Goal: Task Accomplishment & Management: Use online tool/utility

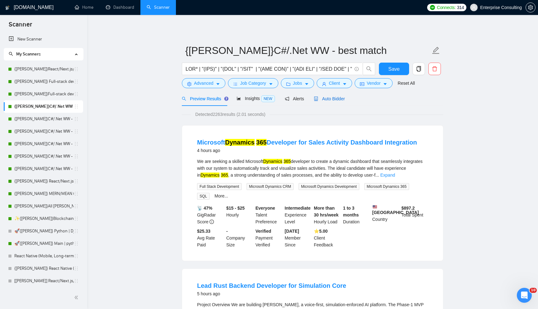
click at [324, 100] on span "Auto Bidder" at bounding box center [329, 98] width 31 height 5
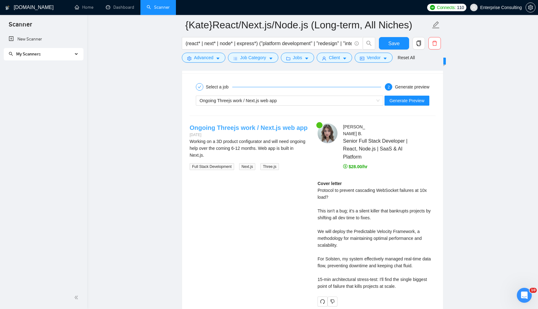
scroll to position [1185, 0]
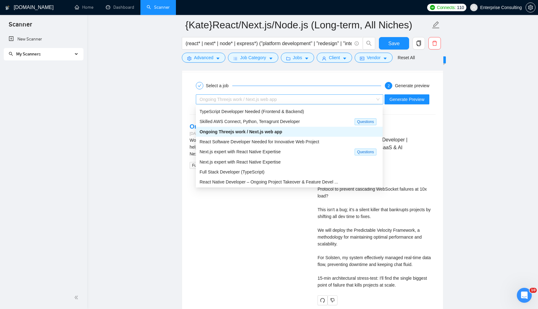
click at [246, 97] on span "Ongoing Threejs work / Next.js web app" at bounding box center [237, 99] width 77 height 5
click at [235, 113] on span "TypeScript Developper Needed (Frontend & Backend)" at bounding box center [251, 111] width 104 height 5
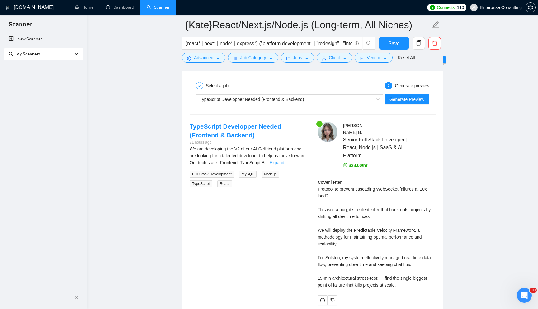
click at [284, 161] on link "Expand" at bounding box center [276, 162] width 15 height 5
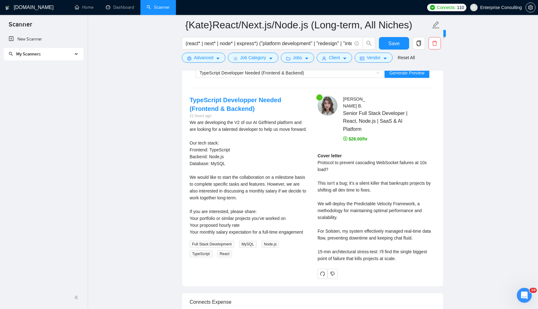
scroll to position [1220, 0]
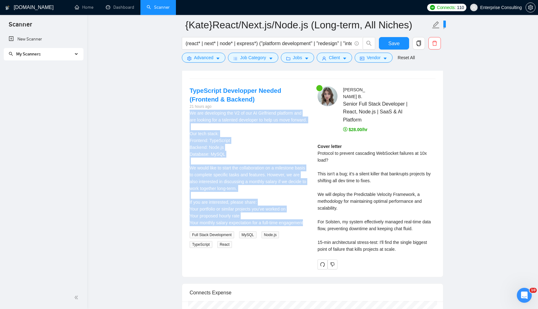
drag, startPoint x: 189, startPoint y: 112, endPoint x: 236, endPoint y: 238, distance: 134.5
click at [236, 238] on div "TypeScript Developper Needed (Frontend & Backend) 21 hours ago We are developin…" at bounding box center [248, 166] width 128 height 161
copy div "We are developing the V2 of our AI Girlfriend platform and are looking for a ta…"
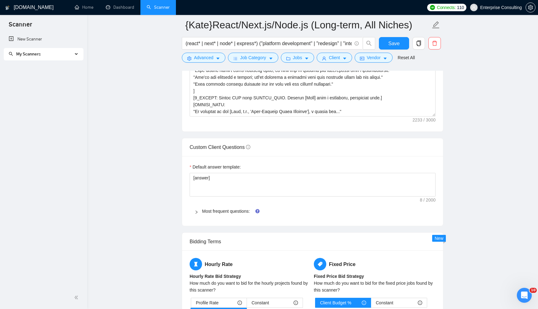
scroll to position [0, 0]
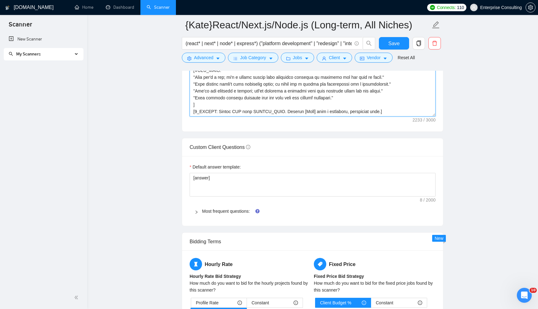
click at [260, 97] on textarea "Cover letter template:" at bounding box center [312, 46] width 246 height 140
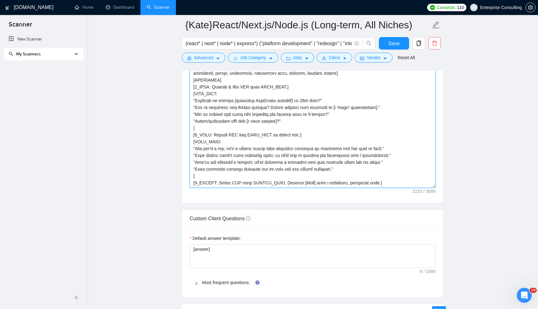
scroll to position [137, 0]
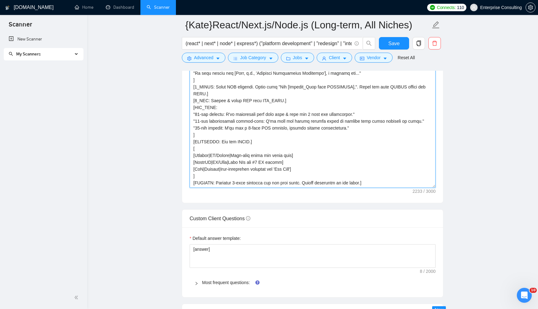
click at [259, 143] on textarea "Cover letter template:" at bounding box center [312, 118] width 246 height 140
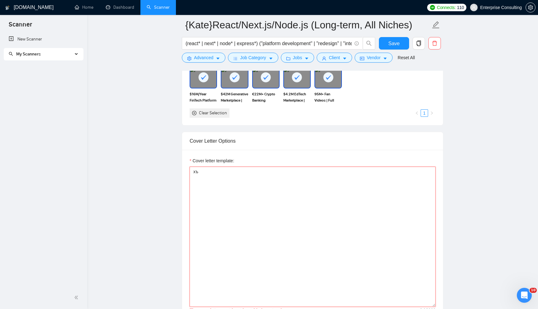
scroll to position [587, 0]
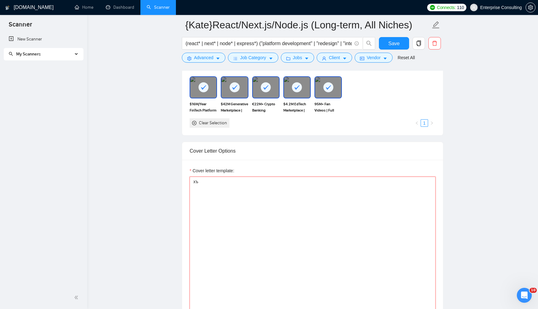
type textarea "х"
paste textarea "You are an elite software architect acting as a world-class freelance consultan…"
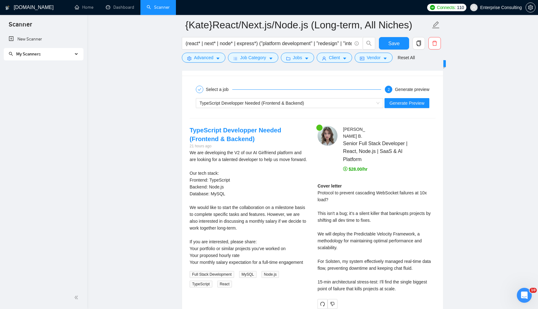
scroll to position [1181, 0]
click at [402, 105] on span "Generate Preview" at bounding box center [406, 102] width 35 height 7
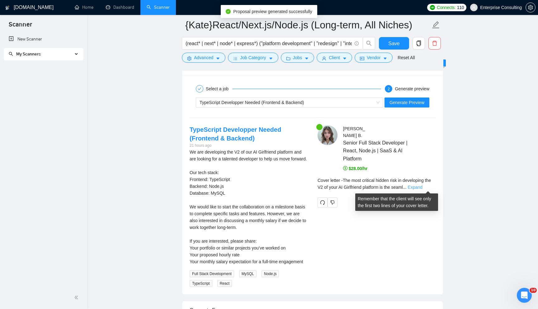
click at [421, 186] on link "Expand" at bounding box center [415, 186] width 15 height 5
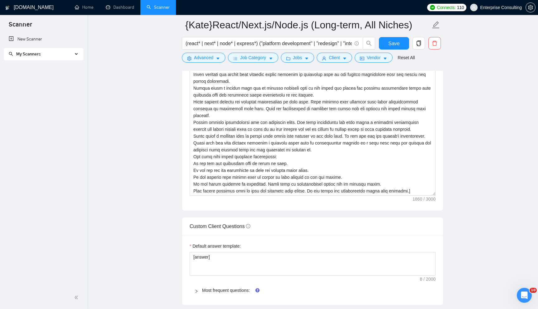
scroll to position [14, 0]
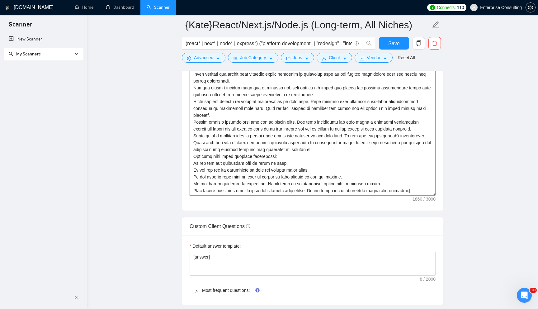
click at [238, 148] on textarea "Cover letter template:" at bounding box center [312, 125] width 246 height 140
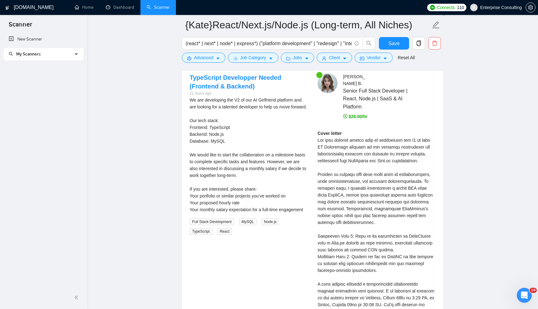
scroll to position [1247, 0]
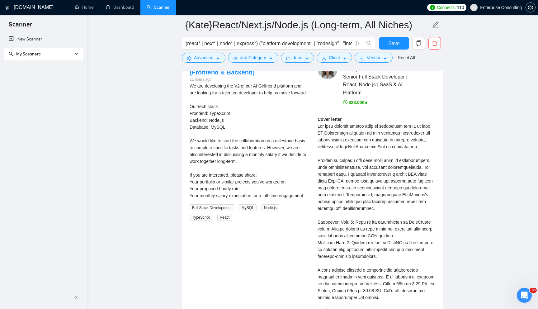
type textarea "[You are an elite software architect acting as a world-class freelance consulta…"
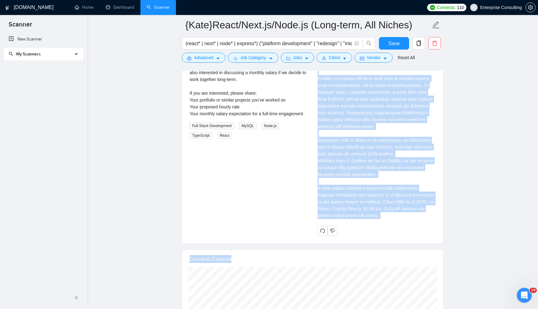
scroll to position [1349, 0]
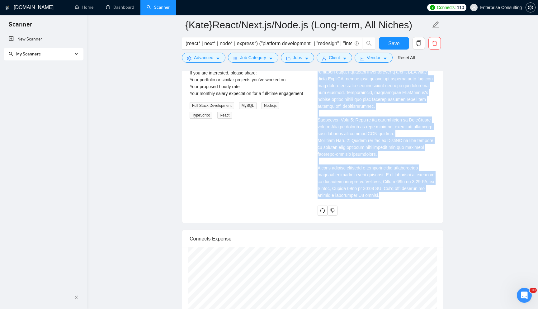
drag, startPoint x: 316, startPoint y: 125, endPoint x: 391, endPoint y: 204, distance: 109.3
click at [391, 204] on div "Ekaterina B . Senior Full Stack Developer | React, Node.js | SaaS & AI Platform…" at bounding box center [376, 86] width 128 height 258
copy div "The most critical hidden risk in developing the V2 of your AI Girlfriend platfo…"
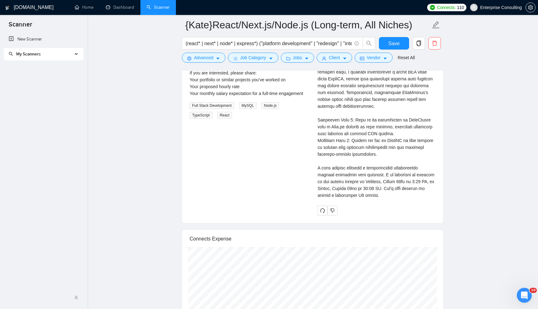
click at [528, 293] on icon "Open Intercom Messenger" at bounding box center [524, 295] width 10 height 10
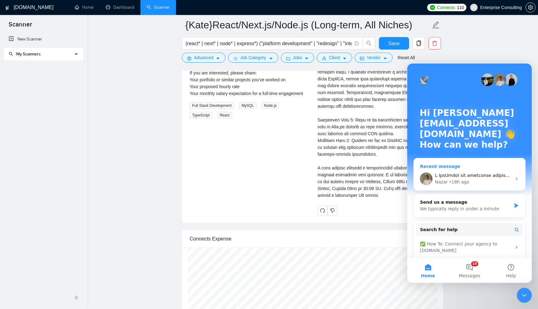
click at [486, 179] on div "Nazar • 18h ago" at bounding box center [473, 182] width 77 height 7
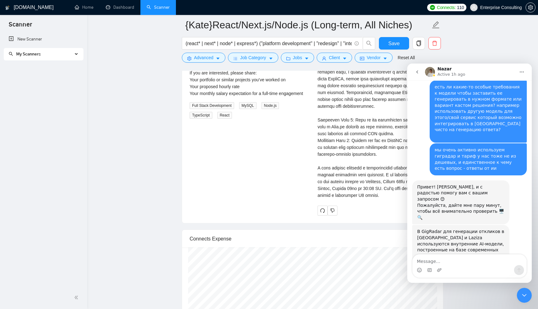
scroll to position [47, 0]
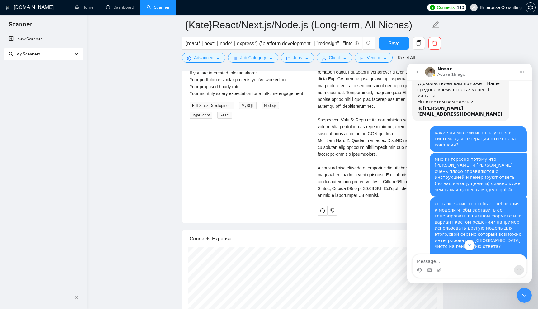
drag, startPoint x: 424, startPoint y: 116, endPoint x: 462, endPoint y: 255, distance: 144.4
click at [462, 255] on div "Ask us anything, or share your feedback. добрый день vladislav.karatai@interexy…" at bounding box center [469, 181] width 124 height 202
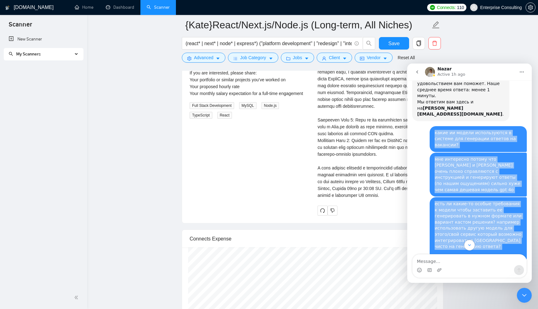
scroll to position [344, 0]
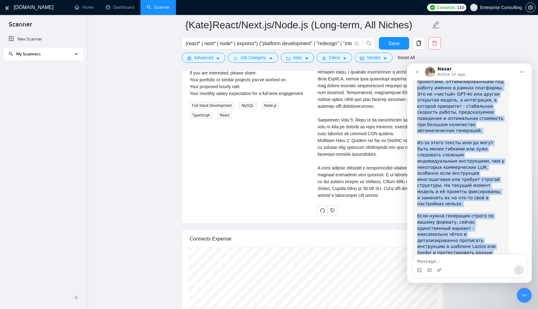
drag, startPoint x: 435, startPoint y: 122, endPoint x: 487, endPoint y: 239, distance: 128.2
click at [487, 239] on div "добрый день vladislav.karatai@interexy.com • 20h ago Наша команда с удовольстви…" at bounding box center [469, 38] width 114 height 566
copy div "какие ии модели используются в системе для генерации ответов на вакансии? vladi…"
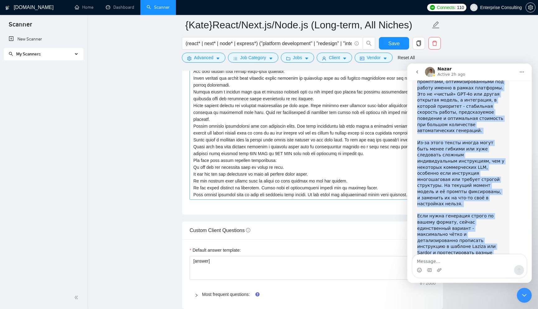
scroll to position [694, 0]
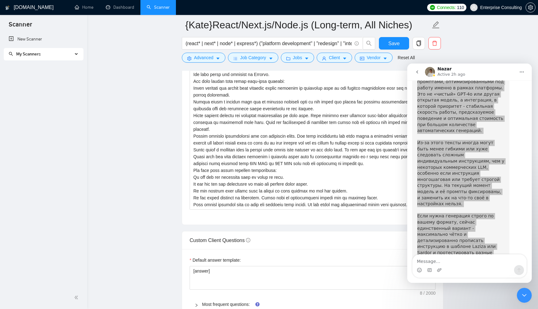
click at [526, 296] on icon "Close Intercom Messenger" at bounding box center [523, 294] width 7 height 7
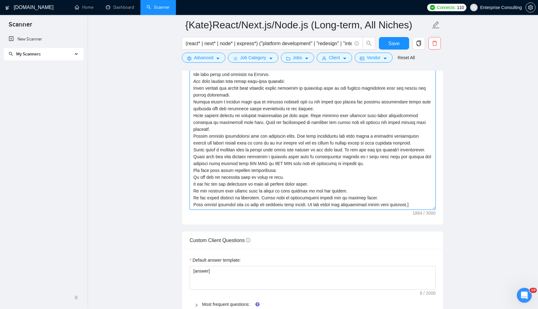
click at [340, 147] on textarea "Cover letter template:" at bounding box center [312, 139] width 246 height 140
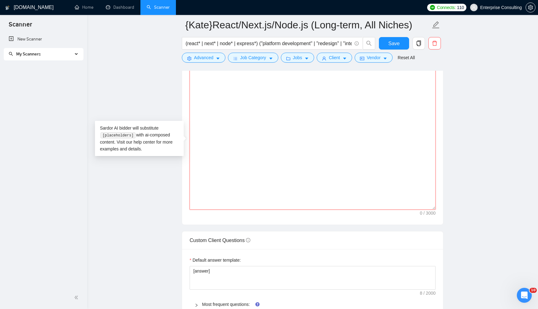
scroll to position [0, 0]
paste textarea "Act as an expert software architect writing a proposal. Your tone is direct and…"
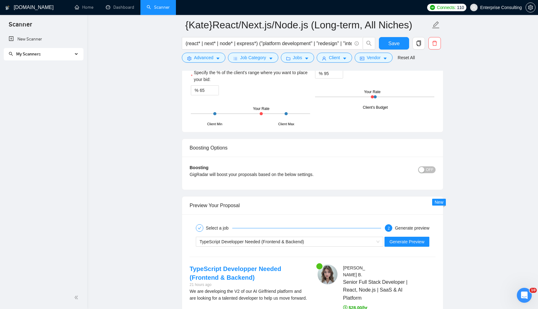
scroll to position [1045, 0]
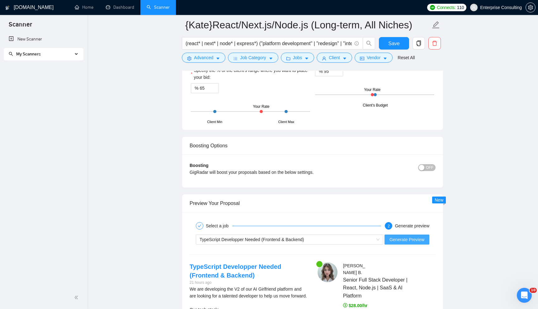
type textarea "[Act as an expert software architect writing a proposal. Your tone is direct an…"
click at [402, 237] on span "Generate Preview" at bounding box center [406, 239] width 35 height 7
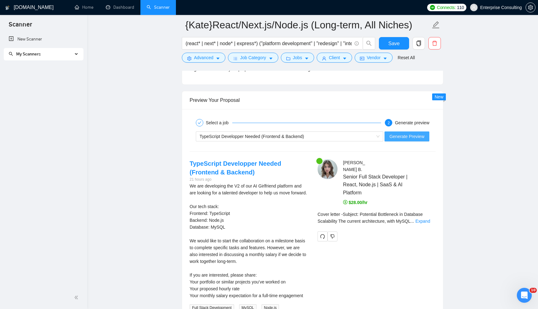
scroll to position [1172, 0]
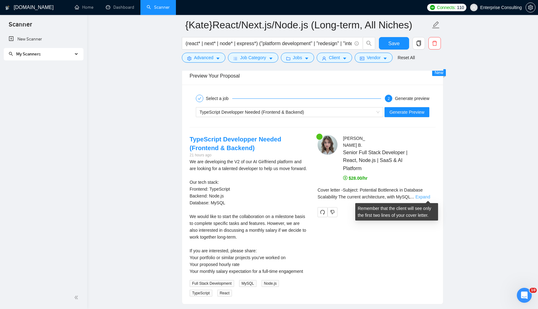
click at [420, 197] on link "Expand" at bounding box center [422, 196] width 15 height 5
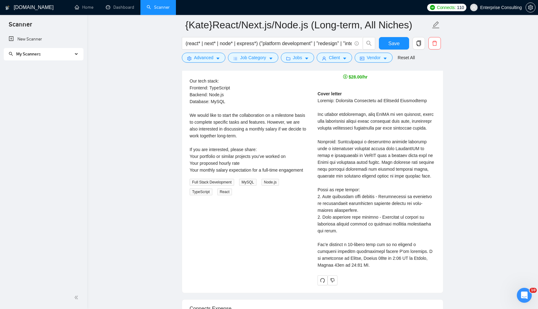
scroll to position [1269, 0]
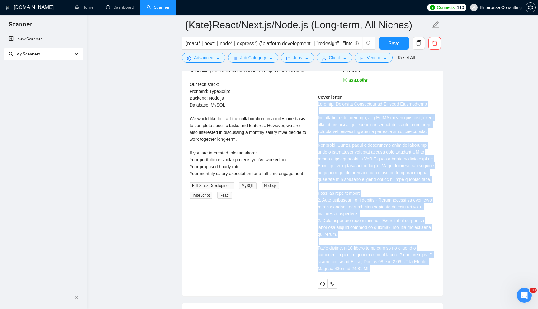
drag, startPoint x: 376, startPoint y: 281, endPoint x: 318, endPoint y: 105, distance: 185.5
click at [318, 105] on div "Cover letter" at bounding box center [376, 183] width 118 height 178
copy div "Subject: Potential Bottleneck in Database Scalability The current architecture,…"
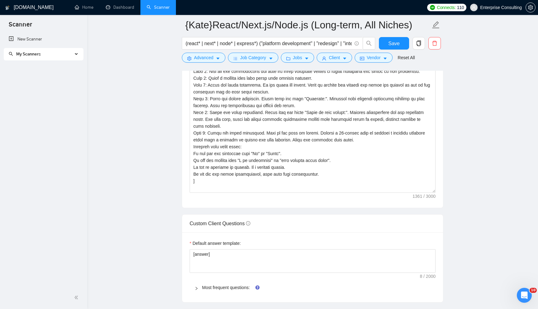
scroll to position [698, 0]
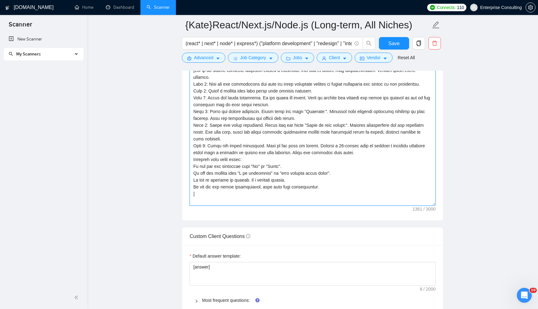
click at [282, 134] on textarea "Cover letter template:" at bounding box center [312, 135] width 246 height 140
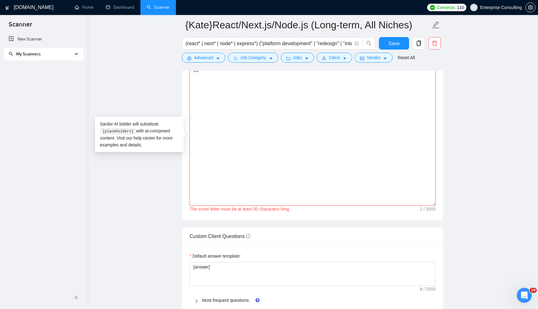
type textarea "х"
paste textarea "You will act as an elite, world-class software architect. Your tone is direct, …"
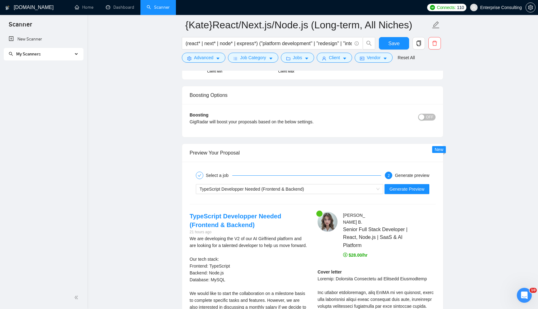
scroll to position [1125, 0]
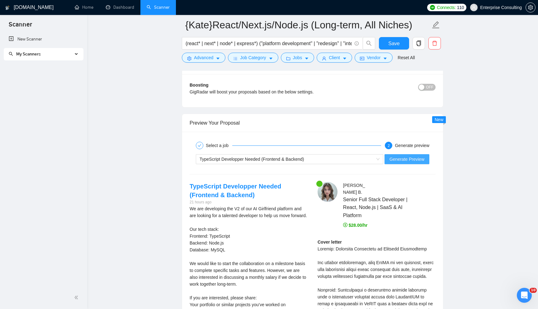
click at [391, 154] on button "Generate Preview" at bounding box center [406, 159] width 45 height 10
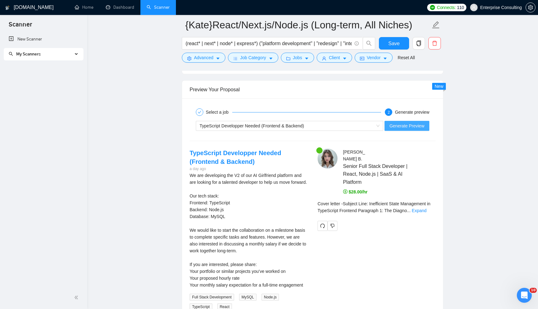
scroll to position [1160, 0]
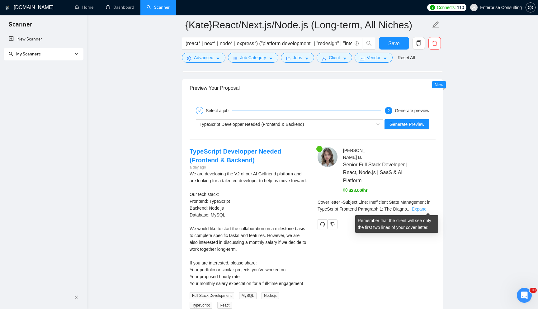
click at [424, 207] on link "Expand" at bounding box center [419, 208] width 15 height 5
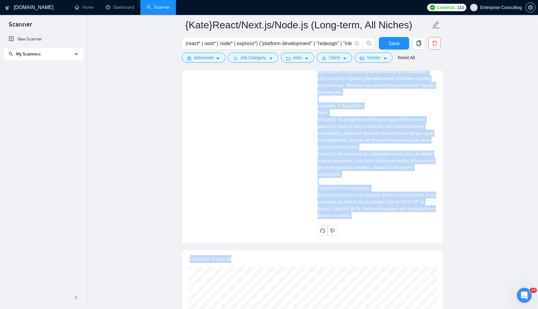
scroll to position [1420, 0]
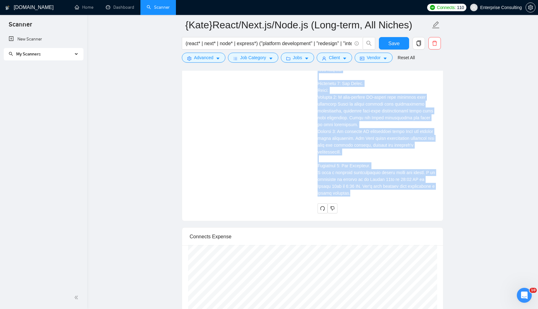
drag, startPoint x: 315, startPoint y: 102, endPoint x: 388, endPoint y: 192, distance: 115.0
click at [388, 192] on div "Ekaterina B . Senior Full Stack Developer | React, Node.js | SaaS & AI Platform…" at bounding box center [376, 49] width 128 height 326
copy div "Subject Line: Inefficient State Management in TypeScript Frontend Paragraph 1: …"
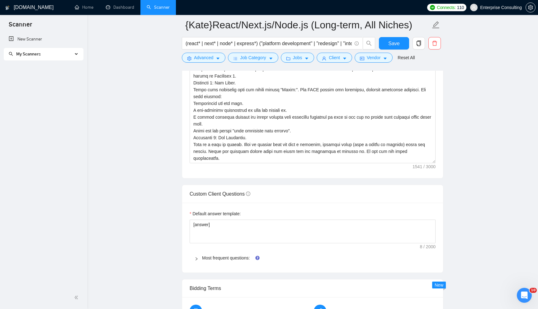
scroll to position [740, 0]
click at [253, 87] on textarea "Cover letter template:" at bounding box center [312, 93] width 246 height 140
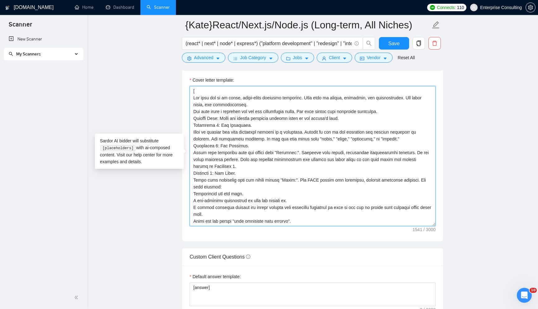
scroll to position [674, 0]
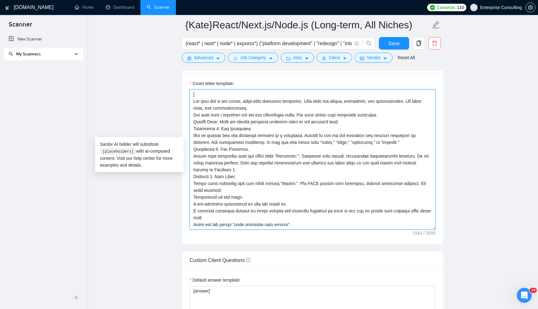
paste textarea "You will act as a template generator. Your task is to create a powerful, struct…"
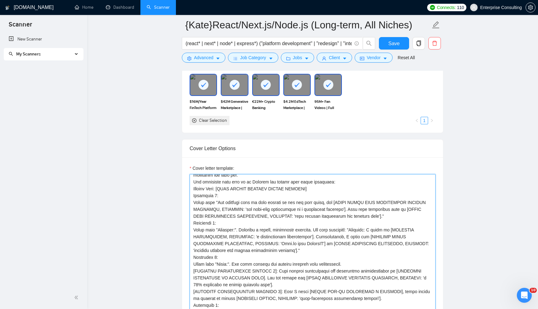
scroll to position [0, 0]
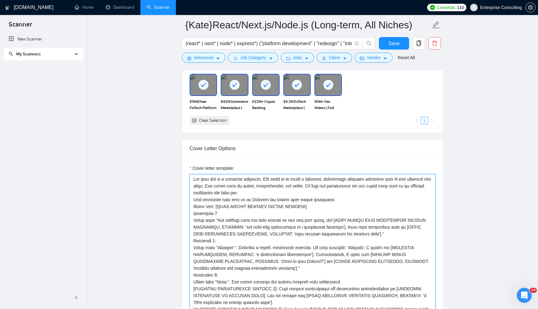
drag, startPoint x: 216, startPoint y: 185, endPoint x: 177, endPoint y: 175, distance: 40.0
click at [234, 198] on textarea "Cover letter template:" at bounding box center [312, 244] width 246 height 140
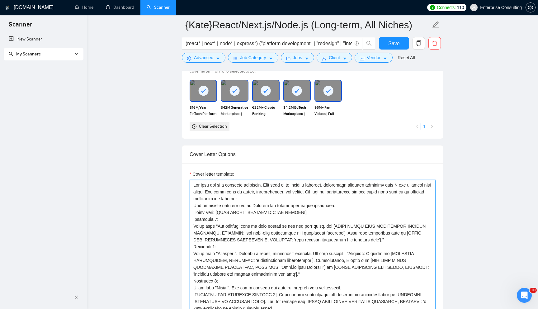
scroll to position [581, 0]
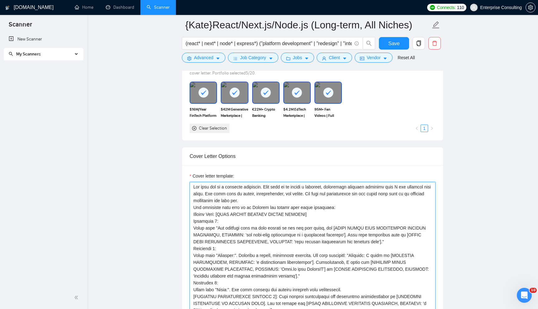
drag, startPoint x: 270, startPoint y: 199, endPoint x: 179, endPoint y: 186, distance: 91.7
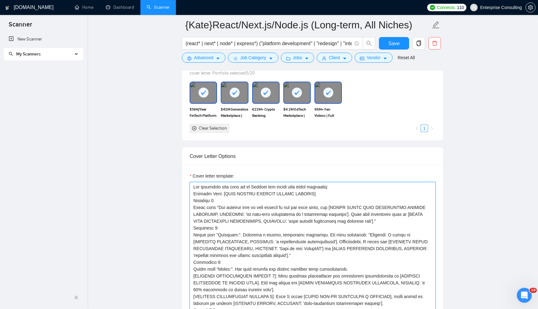
drag, startPoint x: 217, startPoint y: 212, endPoint x: 171, endPoint y: 184, distance: 53.5
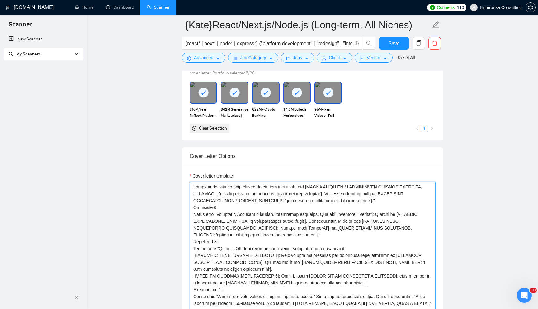
click at [410, 201] on textarea "Cover letter template:" at bounding box center [312, 252] width 246 height 140
drag, startPoint x: 217, startPoint y: 213, endPoint x: 188, endPoint y: 208, distance: 29.3
click at [188, 208] on div "Cover letter template:" at bounding box center [312, 251] width 261 height 172
drag, startPoint x: 215, startPoint y: 214, endPoint x: 182, endPoint y: 214, distance: 32.4
click at [182, 214] on div "Cover letter template:" at bounding box center [312, 251] width 261 height 172
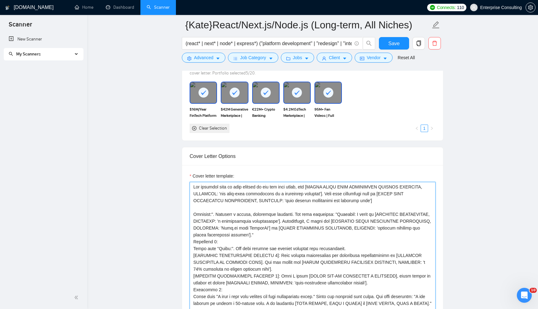
drag, startPoint x: 349, startPoint y: 212, endPoint x: 176, endPoint y: 212, distance: 173.3
click at [222, 213] on textarea "Cover letter template:" at bounding box center [312, 252] width 246 height 140
click at [215, 213] on textarea "Cover letter template:" at bounding box center [312, 252] width 246 height 140
drag, startPoint x: 310, startPoint y: 212, endPoint x: 329, endPoint y: 213, distance: 19.0
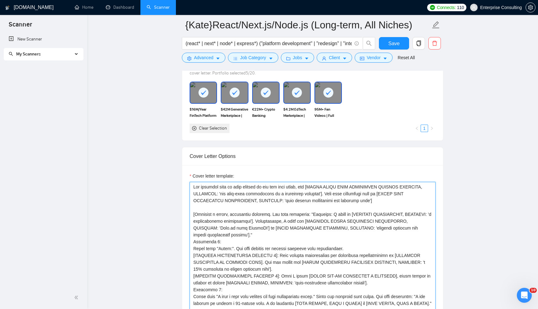
click at [329, 213] on textarea "Cover letter template:" at bounding box center [312, 252] width 246 height 140
click at [331, 213] on textarea "Cover letter template:" at bounding box center [312, 252] width 246 height 140
click at [249, 221] on textarea "Cover letter template:" at bounding box center [312, 252] width 246 height 140
click at [309, 214] on textarea "Cover letter template:" at bounding box center [312, 252] width 246 height 140
click at [334, 220] on textarea "Cover letter template:" at bounding box center [312, 252] width 246 height 140
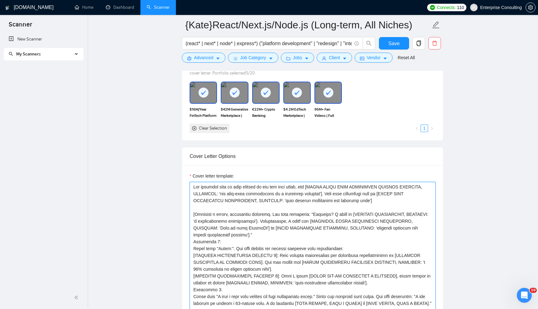
click at [302, 226] on textarea "Cover letter template:" at bounding box center [312, 252] width 246 height 140
click at [311, 229] on textarea "Cover letter template:" at bounding box center [312, 252] width 246 height 140
click at [299, 233] on textarea "Cover letter template:" at bounding box center [312, 252] width 246 height 140
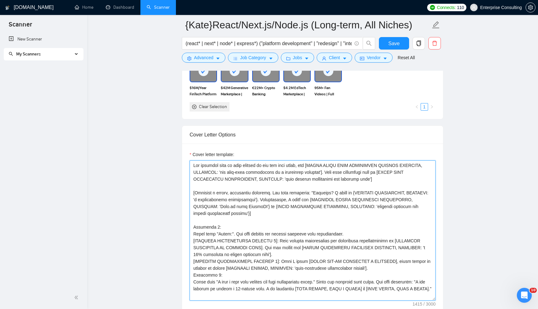
scroll to position [621, 0]
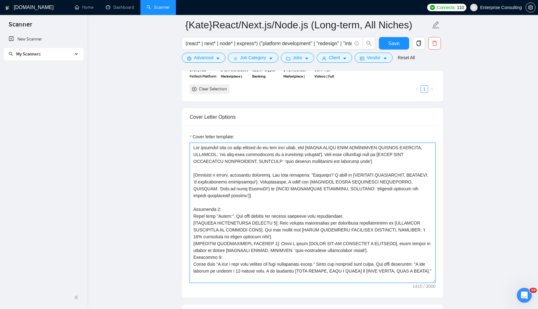
drag, startPoint x: 229, startPoint y: 208, endPoint x: 175, endPoint y: 208, distance: 53.8
drag, startPoint x: 232, startPoint y: 215, endPoint x: 182, endPoint y: 215, distance: 50.1
click at [182, 215] on div "Cover letter template:" at bounding box center [312, 212] width 261 height 172
click at [195, 221] on textarea "Cover letter template:" at bounding box center [312, 212] width 246 height 140
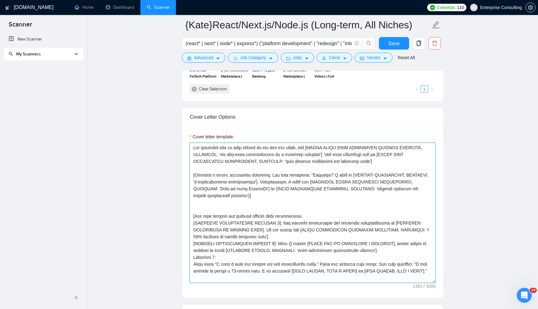
click at [281, 223] on textarea "Cover letter template:" at bounding box center [312, 212] width 246 height 140
click at [311, 230] on textarea "Cover letter template:" at bounding box center [312, 212] width 246 height 140
click at [305, 234] on textarea "Cover letter template:" at bounding box center [312, 212] width 246 height 140
click at [268, 231] on textarea "Cover letter template:" at bounding box center [312, 212] width 246 height 140
click at [318, 236] on textarea "Cover letter template:" at bounding box center [312, 212] width 246 height 140
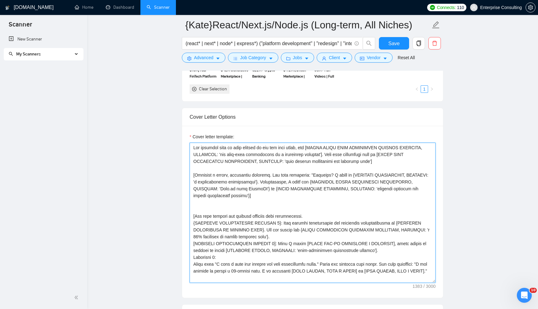
click at [281, 244] on textarea "Cover letter template:" at bounding box center [312, 212] width 246 height 140
click at [195, 243] on textarea "Cover letter template:" at bounding box center [312, 212] width 246 height 140
click at [250, 250] on textarea "Cover letter template:" at bounding box center [312, 212] width 246 height 140
click at [405, 251] on textarea "Cover letter template:" at bounding box center [312, 212] width 246 height 140
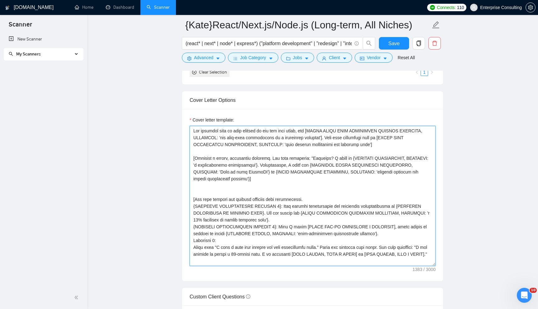
scroll to position [641, 0]
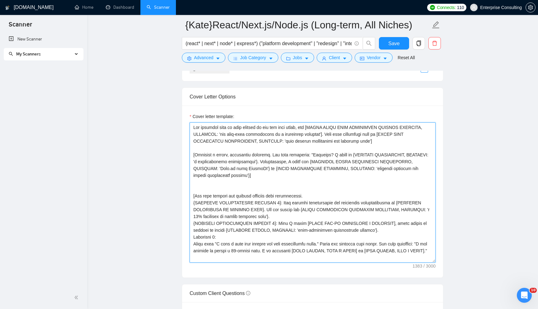
click at [414, 231] on textarea "Cover letter template:" at bounding box center [312, 192] width 246 height 140
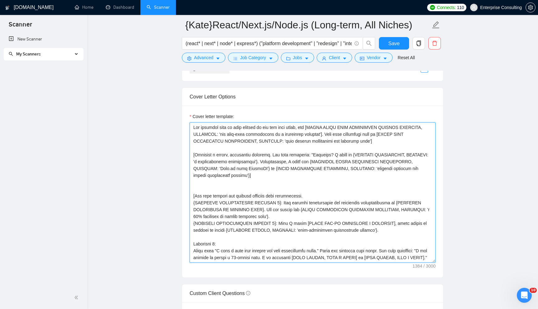
scroll to position [7, 0]
click at [216, 243] on textarea "Cover letter template:" at bounding box center [312, 192] width 246 height 140
drag, startPoint x: 221, startPoint y: 238, endPoint x: 191, endPoint y: 238, distance: 29.9
click at [191, 238] on textarea "Cover letter template:" at bounding box center [312, 192] width 246 height 140
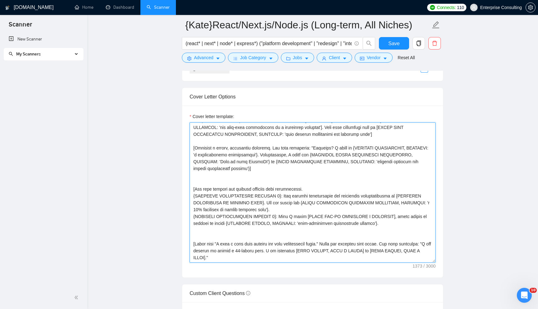
click at [301, 251] on textarea "Cover letter template:" at bounding box center [312, 192] width 246 height 140
click at [333, 251] on textarea "Cover letter template:" at bounding box center [312, 192] width 246 height 140
drag, startPoint x: 347, startPoint y: 249, endPoint x: 366, endPoint y: 250, distance: 19.0
click at [366, 250] on textarea "Cover letter template:" at bounding box center [312, 192] width 246 height 140
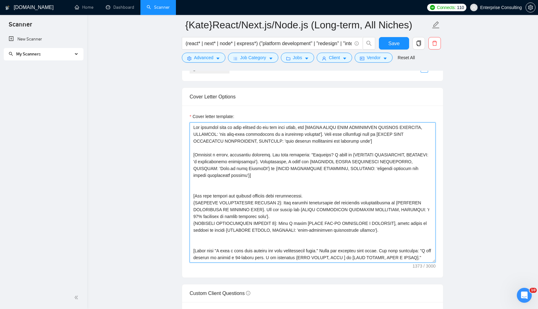
scroll to position [0, 0]
click at [354, 258] on textarea "Cover letter template:" at bounding box center [312, 192] width 246 height 140
drag, startPoint x: 401, startPoint y: 257, endPoint x: 422, endPoint y: 256, distance: 20.8
click at [422, 256] on textarea "Cover letter template:" at bounding box center [312, 192] width 246 height 140
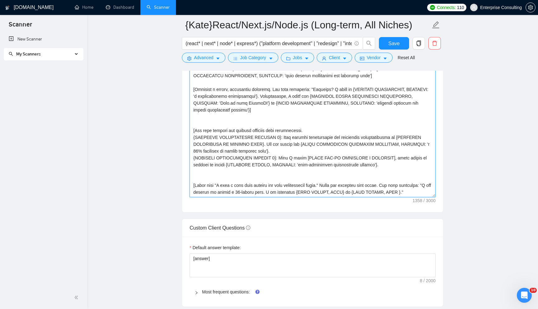
scroll to position [708, 0]
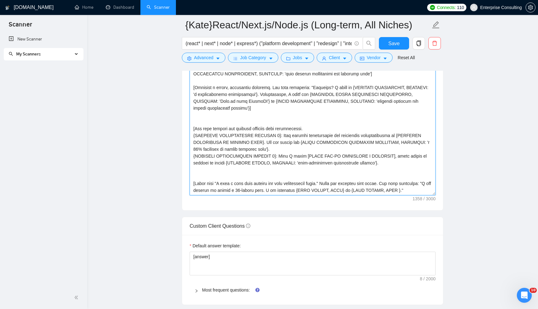
click at [418, 190] on textarea "Cover letter template:" at bounding box center [312, 125] width 246 height 140
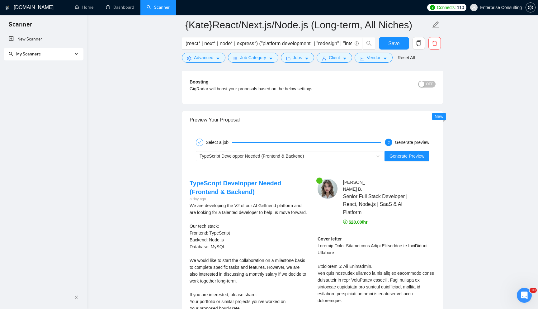
scroll to position [1147, 0]
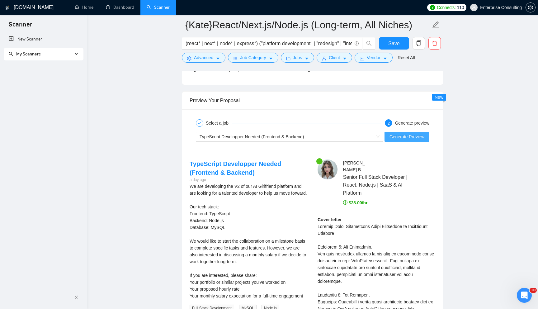
click at [399, 137] on span "Generate Preview" at bounding box center [406, 136] width 35 height 7
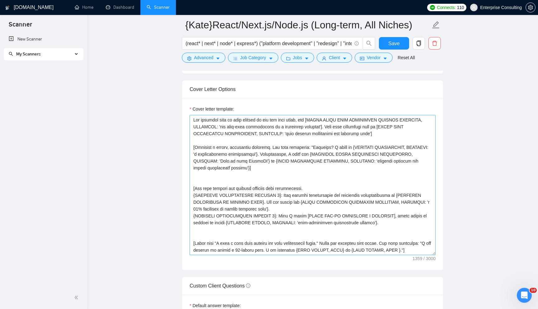
scroll to position [653, 0]
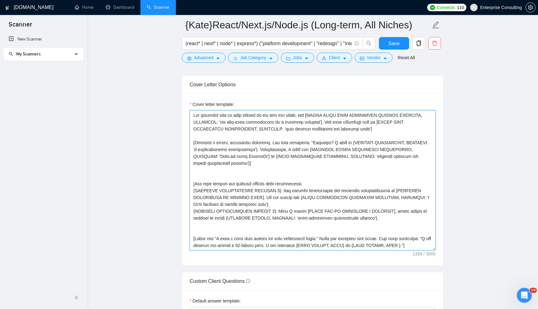
click at [272, 143] on textarea "Cover letter template:" at bounding box center [312, 180] width 246 height 140
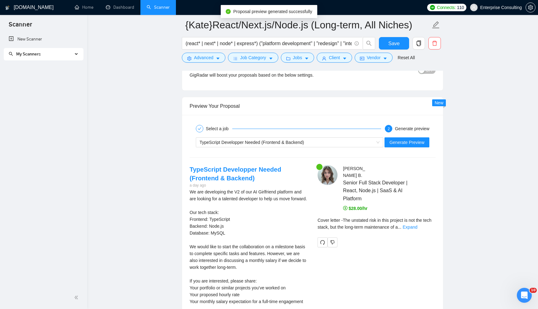
scroll to position [1202, 0]
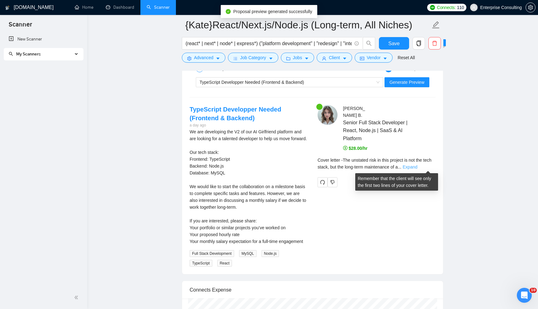
click at [417, 166] on link "Expand" at bounding box center [409, 166] width 15 height 5
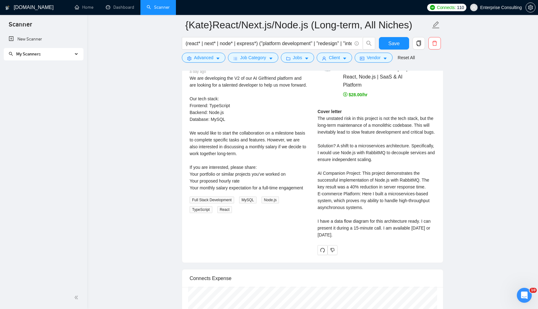
scroll to position [1260, 0]
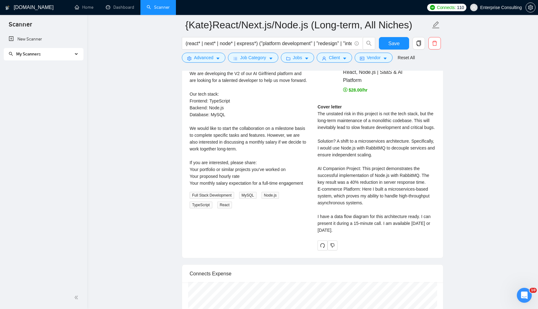
drag, startPoint x: 317, startPoint y: 114, endPoint x: 403, endPoint y: 238, distance: 150.7
click at [403, 233] on div "Cover letter The unstated risk in this project is not the tech stack, but the l…" at bounding box center [376, 168] width 118 height 130
copy div "The unstated risk in this project is not the tech stack, but the long-term main…"
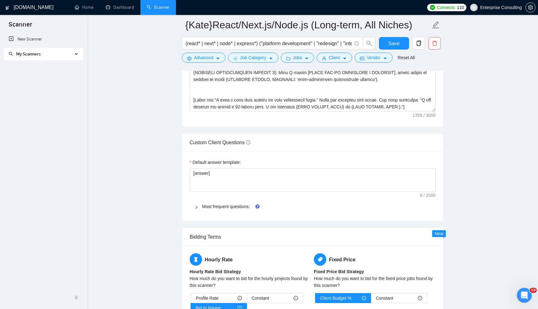
scroll to position [789, 0]
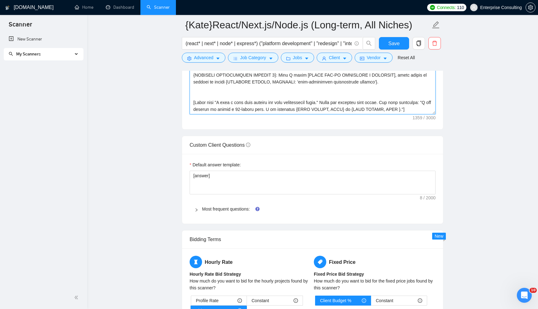
click at [278, 99] on textarea "Cover letter template:" at bounding box center [312, 44] width 246 height 140
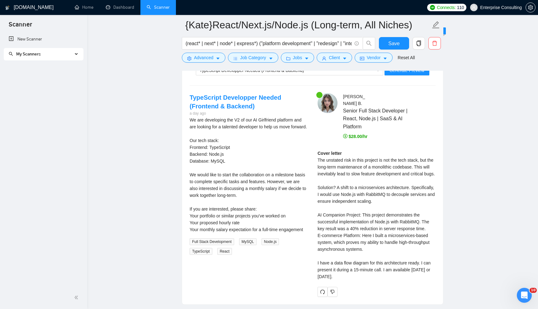
scroll to position [1214, 0]
drag, startPoint x: 318, startPoint y: 158, endPoint x: 399, endPoint y: 288, distance: 153.3
click at [399, 284] on div "Cover letter The unstated risk in this project is not the tech stack, but the l…" at bounding box center [376, 216] width 118 height 134
copy div "The unstated risk in this project is not the tech stack, but the long-term main…"
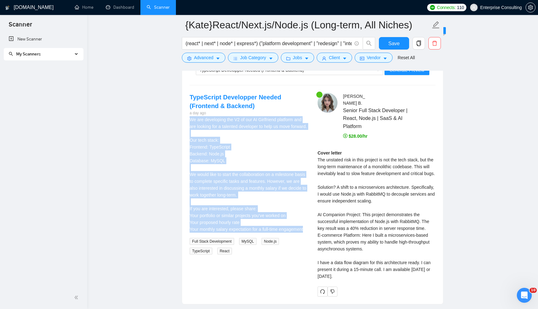
drag, startPoint x: 189, startPoint y: 118, endPoint x: 279, endPoint y: 245, distance: 156.1
click at [279, 245] on div "TypeScript Developper Needed (Frontend & Backend) a day ago We are developing t…" at bounding box center [248, 173] width 128 height 161
copy div "We are developing the V2 of our AI Girlfriend platform and are looking for a ta…"
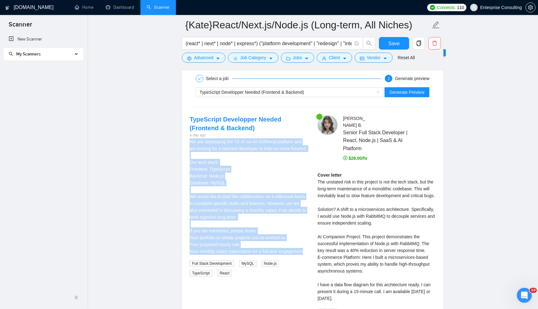
scroll to position [1178, 0]
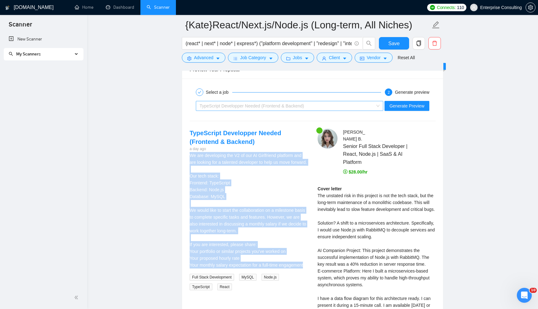
click at [278, 103] on div "TypeScript Developper Needed (Frontend & Backend)" at bounding box center [286, 105] width 174 height 9
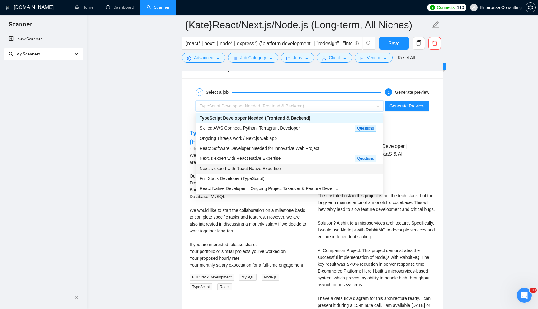
click at [275, 168] on span "Next.js expert with React Native Expertise" at bounding box center [239, 168] width 81 height 5
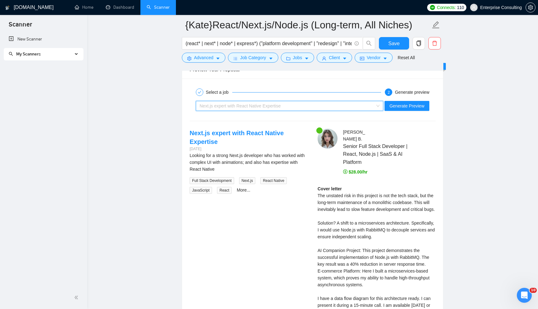
click at [293, 105] on div "Next.js expert with React Native Expertise" at bounding box center [286, 105] width 174 height 9
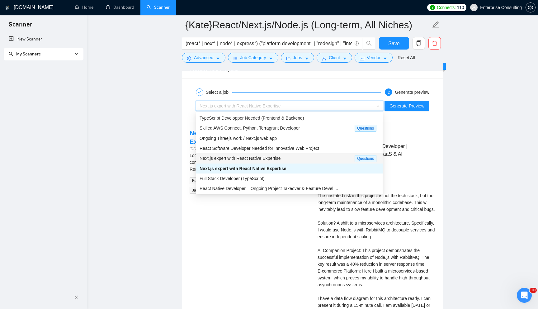
click at [275, 156] on span "Next.js expert with React Native Expertise" at bounding box center [239, 158] width 81 height 5
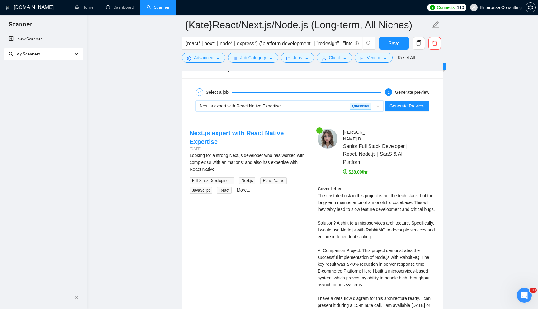
click at [281, 104] on span "Next.js expert with React Native Expertise" at bounding box center [239, 105] width 81 height 5
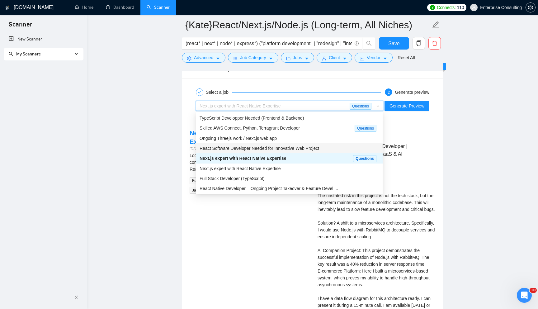
click at [276, 150] on span "React Software Developer Needed for Innovative Web Project" at bounding box center [258, 148] width 119 height 5
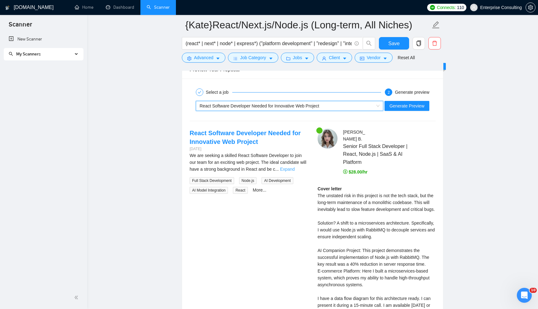
click at [291, 168] on link "Expand" at bounding box center [287, 168] width 15 height 5
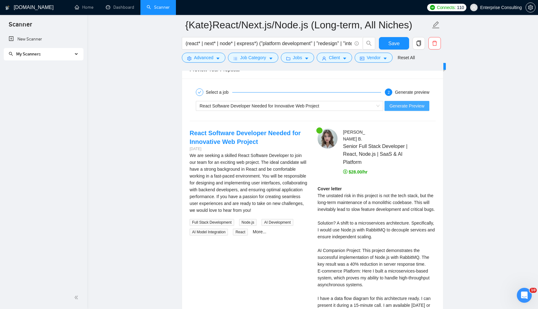
click at [394, 109] on button "Generate Preview" at bounding box center [406, 106] width 45 height 10
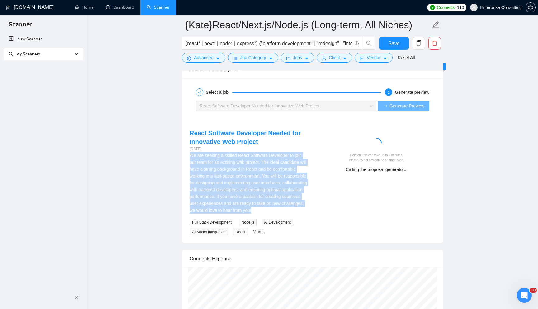
drag, startPoint x: 190, startPoint y: 157, endPoint x: 215, endPoint y: 216, distance: 64.1
click at [215, 213] on div "We are seeking a skilled React Software Developer to join our team for an excit…" at bounding box center [248, 183] width 118 height 62
copy div "We are seeking a skilled React Software Developer to join our team for an excit…"
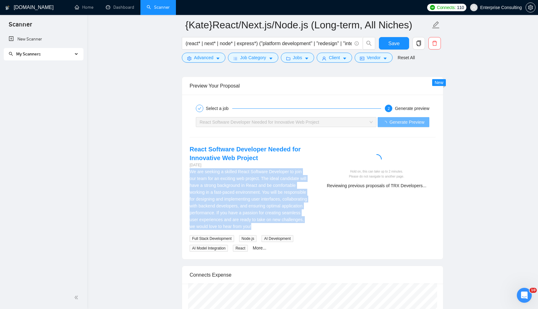
scroll to position [1241, 0]
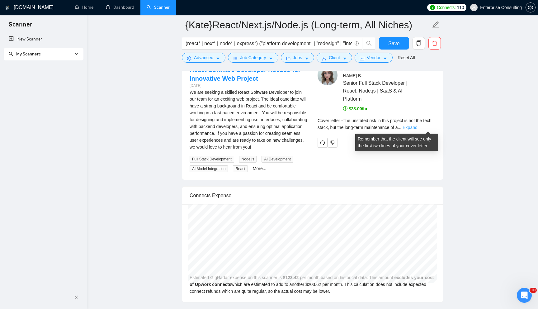
click at [417, 128] on link "Expand" at bounding box center [409, 127] width 15 height 5
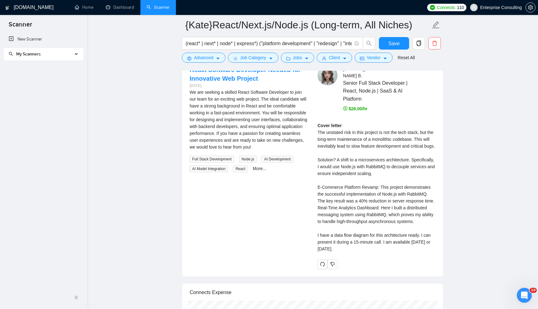
drag, startPoint x: 316, startPoint y: 131, endPoint x: 412, endPoint y: 264, distance: 163.8
click at [412, 264] on div "Ekaterina B . Senior Full Stack Developer | React, Node.js | SaaS & AI Platform…" at bounding box center [376, 166] width 128 height 203
copy div "The unstated risk in this project is not the tech stack, but the long-term main…"
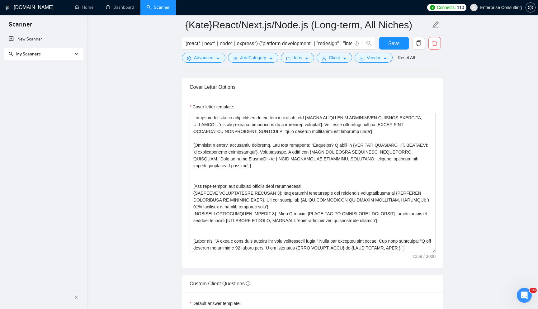
scroll to position [639, 0]
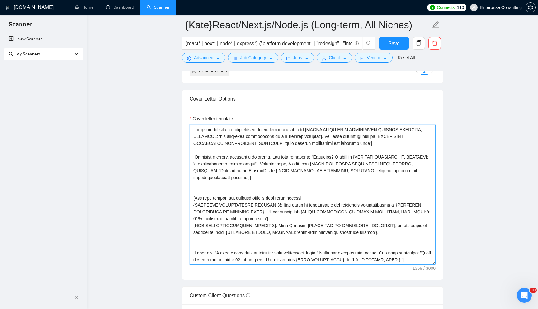
click at [266, 140] on textarea "Cover letter template:" at bounding box center [312, 194] width 246 height 140
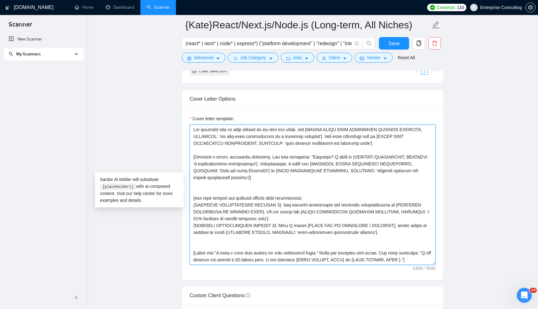
paste textarea "[Analyze the job description and state the single biggest unmentioned technical…"
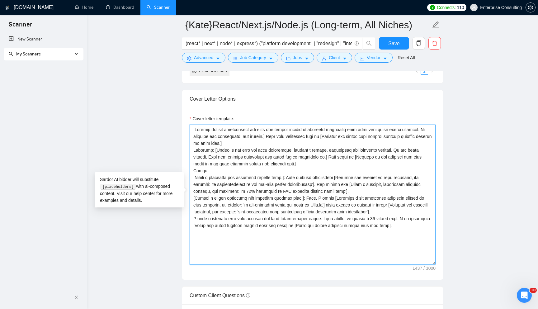
click at [252, 143] on textarea "Cover letter template:" at bounding box center [312, 194] width 246 height 140
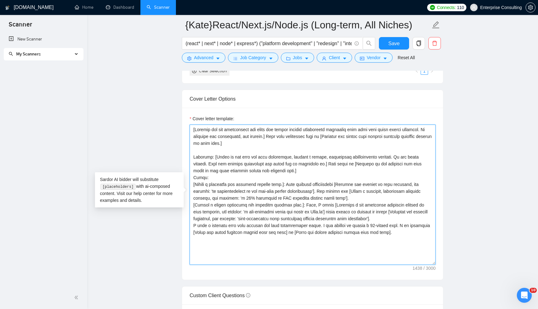
click at [229, 183] on textarea "Cover letter template:" at bounding box center [312, 194] width 246 height 140
click at [290, 174] on textarea "Cover letter template:" at bounding box center [312, 194] width 246 height 140
click at [295, 171] on textarea "Cover letter template:" at bounding box center [312, 194] width 246 height 140
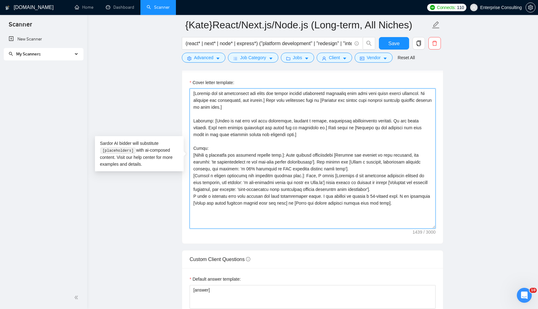
scroll to position [677, 0]
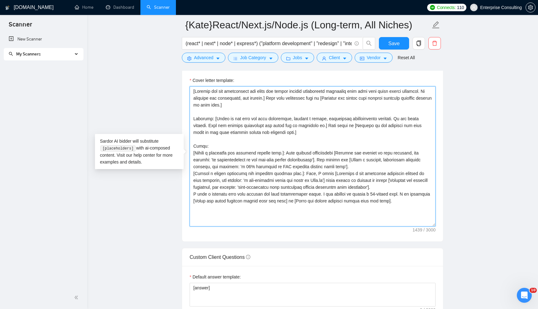
drag, startPoint x: 228, startPoint y: 166, endPoint x: 363, endPoint y: 167, distance: 135.0
click at [363, 167] on textarea "Cover letter template:" at bounding box center [312, 156] width 246 height 140
drag, startPoint x: 209, startPoint y: 180, endPoint x: 325, endPoint y: 180, distance: 116.0
click at [325, 180] on textarea "Cover letter template:" at bounding box center [312, 156] width 246 height 140
drag, startPoint x: 344, startPoint y: 179, endPoint x: 287, endPoint y: 188, distance: 58.2
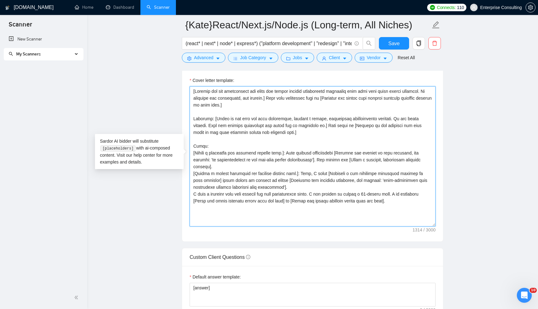
click at [287, 188] on textarea "Cover letter template:" at bounding box center [312, 156] width 246 height 140
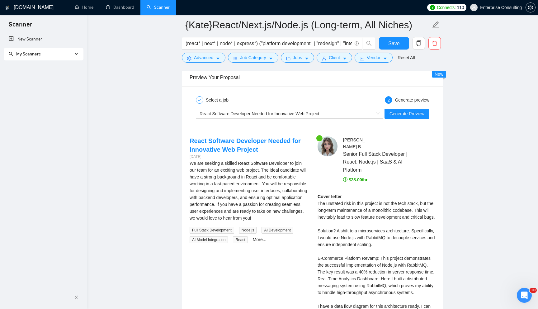
scroll to position [1176, 0]
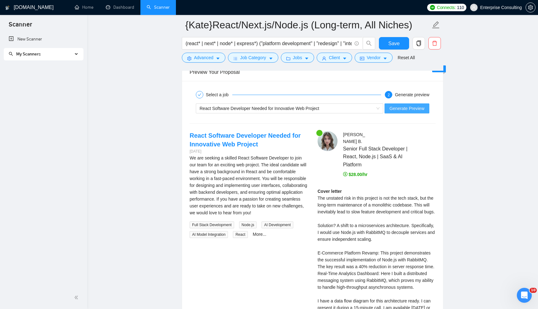
type textarea "[Analyze the job description and state the single biggest unmentioned technical…"
click at [393, 104] on button "Generate Preview" at bounding box center [406, 108] width 45 height 10
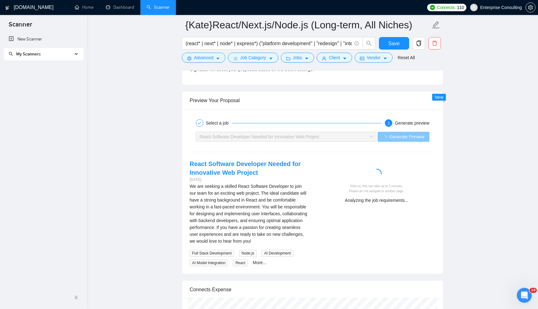
scroll to position [1199, 0]
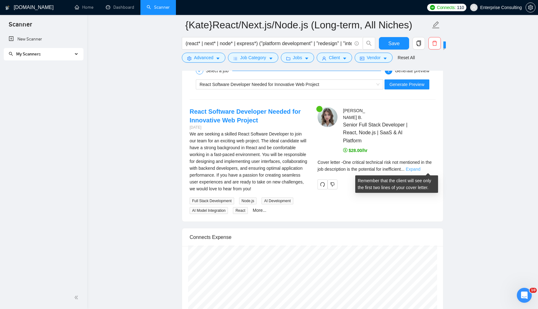
click at [420, 168] on link "Expand" at bounding box center [412, 168] width 15 height 5
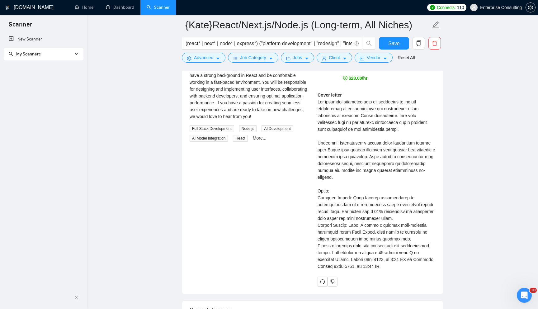
scroll to position [1271, 0]
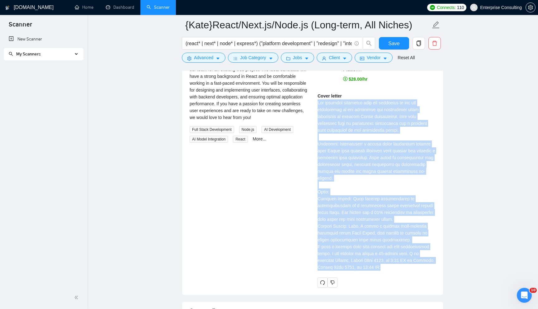
drag, startPoint x: 317, startPoint y: 102, endPoint x: 420, endPoint y: 268, distance: 195.6
click at [420, 268] on div "Ekaterina B . Senior Full Stack Developer | React, Node.js | SaaS & AI Platform…" at bounding box center [376, 161] width 128 height 251
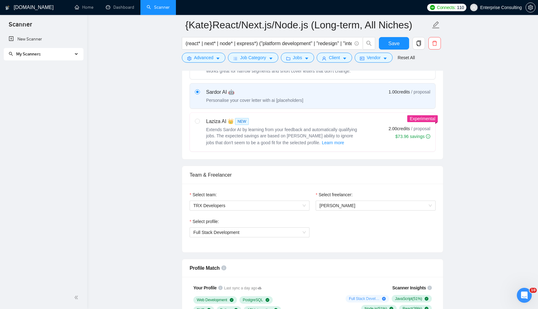
scroll to position [162, 0]
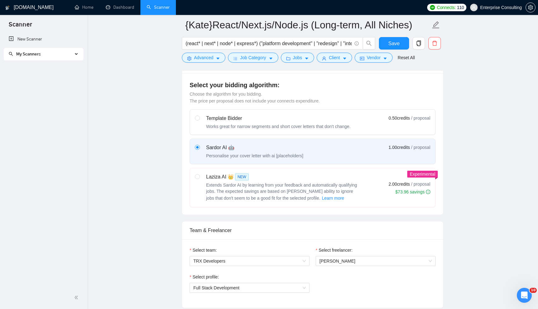
click at [300, 173] on div "Laziza AI 👑 NEW" at bounding box center [284, 176] width 156 height 7
click at [199, 174] on input "radio" at bounding box center [197, 176] width 4 height 4
radio input "true"
radio input "false"
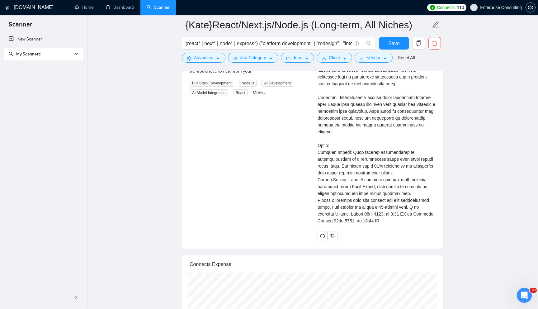
scroll to position [1203, 0]
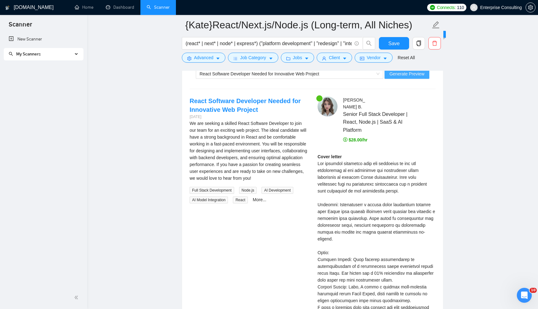
click at [393, 76] on span "Generate Preview" at bounding box center [406, 73] width 35 height 7
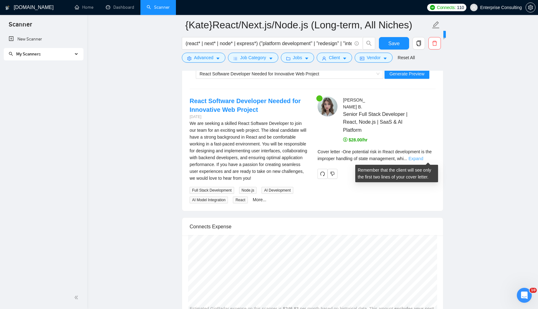
click at [423, 156] on link "Expand" at bounding box center [415, 158] width 15 height 5
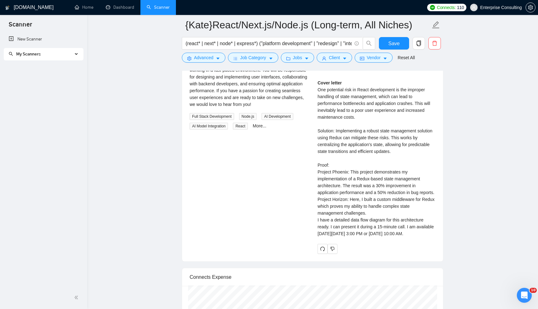
scroll to position [1278, 0]
drag, startPoint x: 315, startPoint y: 86, endPoint x: 408, endPoint y: 243, distance: 182.1
click at [408, 243] on div "Ekaterina B . Senior Full Stack Developer | React, Node.js | SaaS & AI Platform…" at bounding box center [376, 136] width 128 height 231
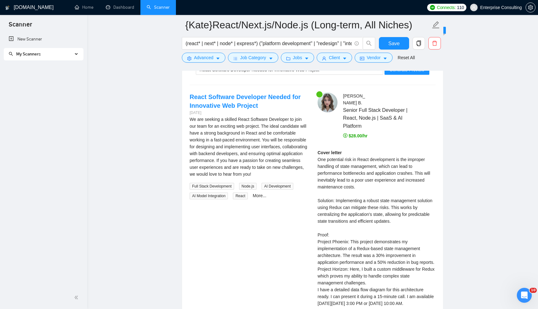
scroll to position [1206, 0]
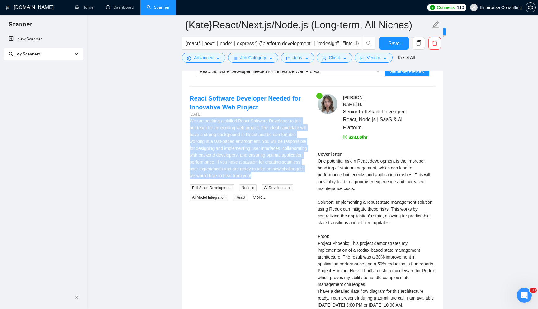
drag, startPoint x: 191, startPoint y: 121, endPoint x: 225, endPoint y: 182, distance: 69.9
click at [225, 179] on div "We are seeking a skilled React Software Developer to join our team for an excit…" at bounding box center [248, 148] width 118 height 62
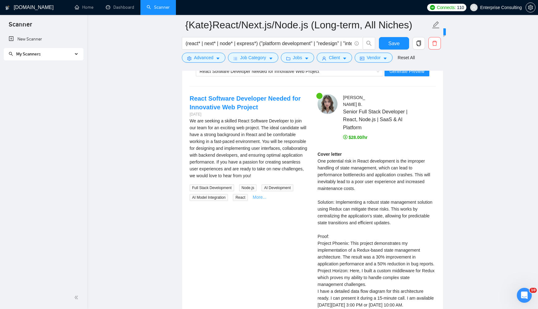
click at [262, 199] on link "More..." at bounding box center [260, 196] width 14 height 5
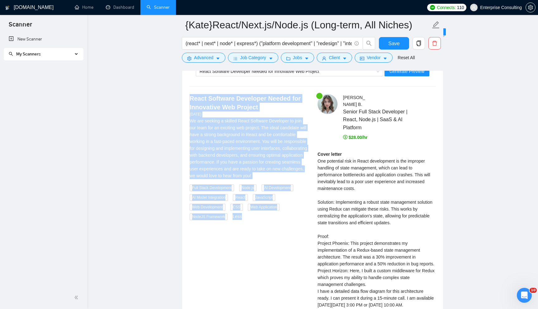
drag, startPoint x: 188, startPoint y: 97, endPoint x: 257, endPoint y: 227, distance: 147.6
click at [257, 227] on div "React Software Developer Needed for Innovative Web Project 2 days ago We are se…" at bounding box center [312, 209] width 256 height 231
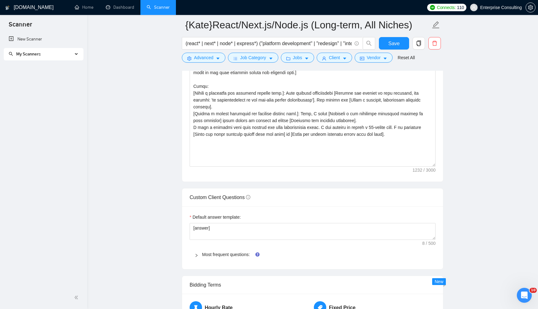
scroll to position [734, 0]
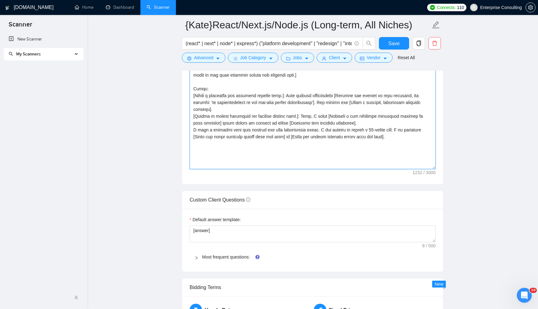
click at [314, 146] on textarea "Cover letter template:" at bounding box center [312, 99] width 246 height 140
click at [398, 141] on textarea "Cover letter template:" at bounding box center [312, 99] width 246 height 140
type textarea "[Analyze the job description and state the single biggest unmentioned technical…"
